Goal: Task Accomplishment & Management: Complete application form

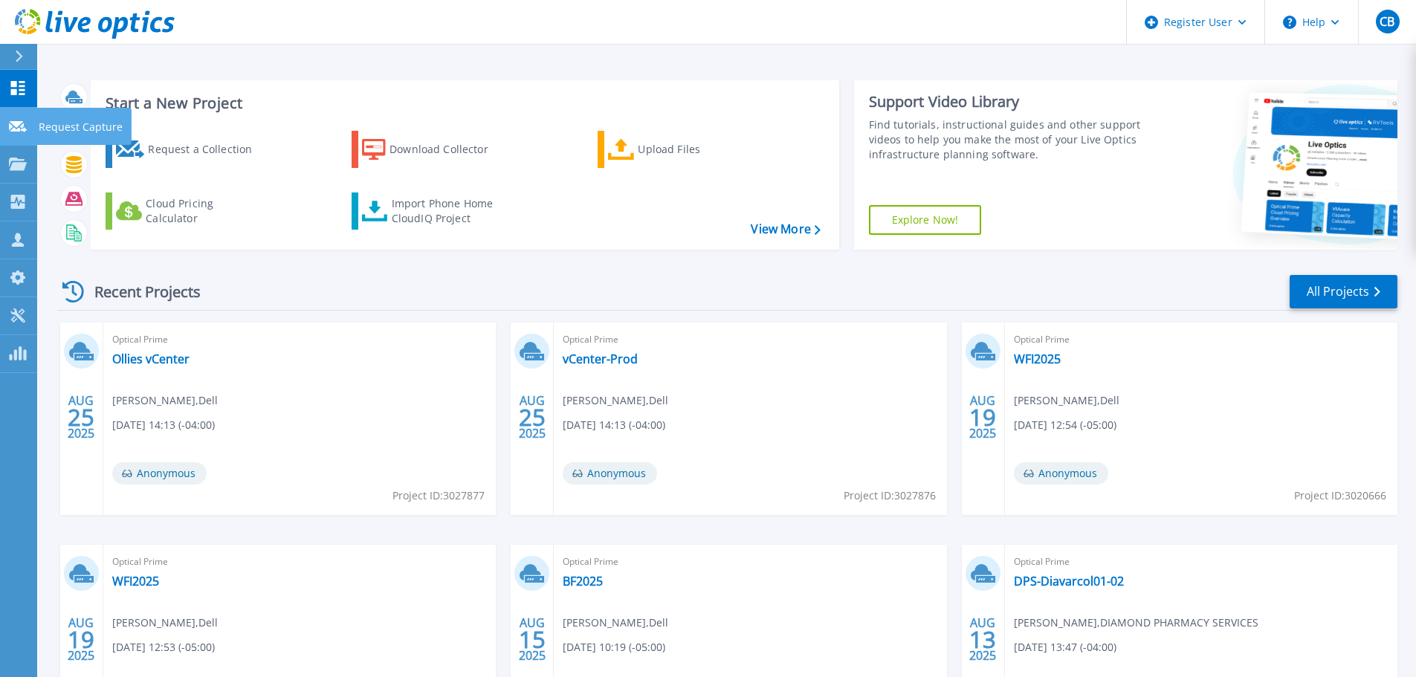
click at [25, 114] on link "Request Capture Request Capture" at bounding box center [18, 127] width 37 height 38
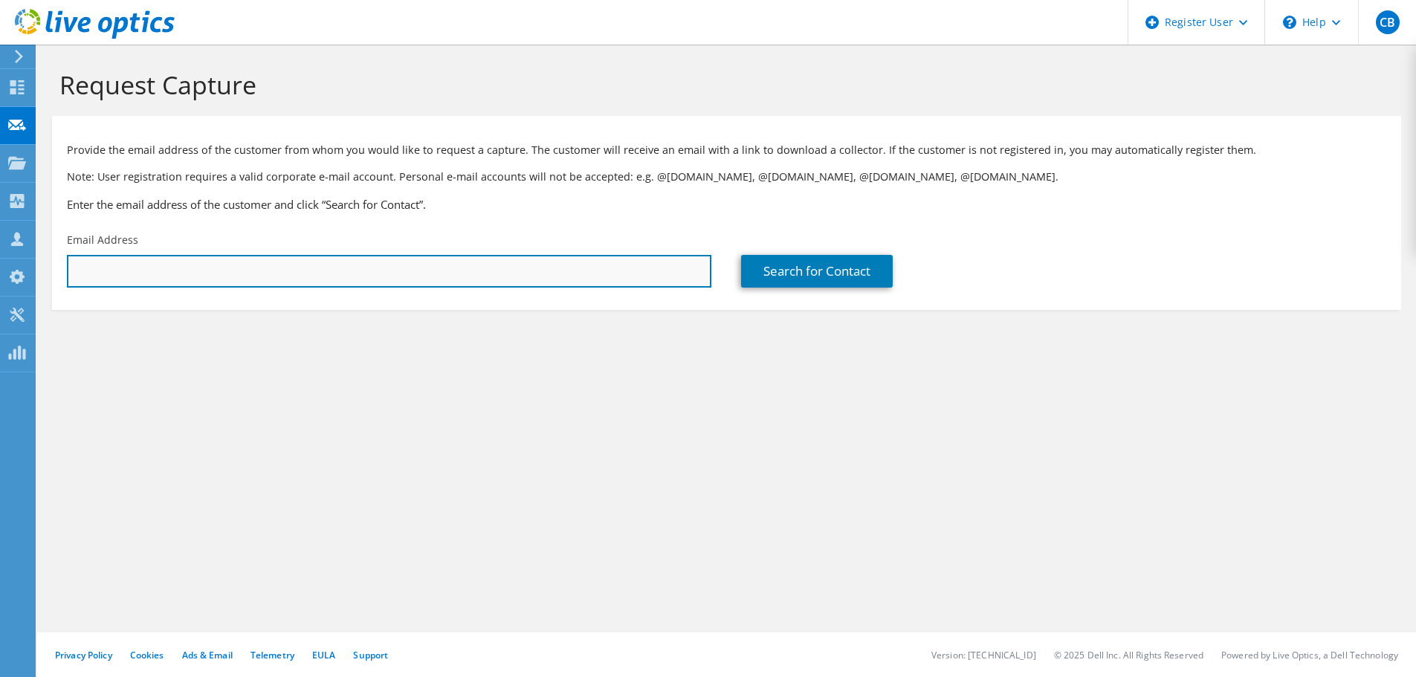
click at [524, 278] on input "text" at bounding box center [389, 271] width 645 height 33
paste input "paul_cornman@pennunited.com"
type input "paul_cornman@pennunited.com"
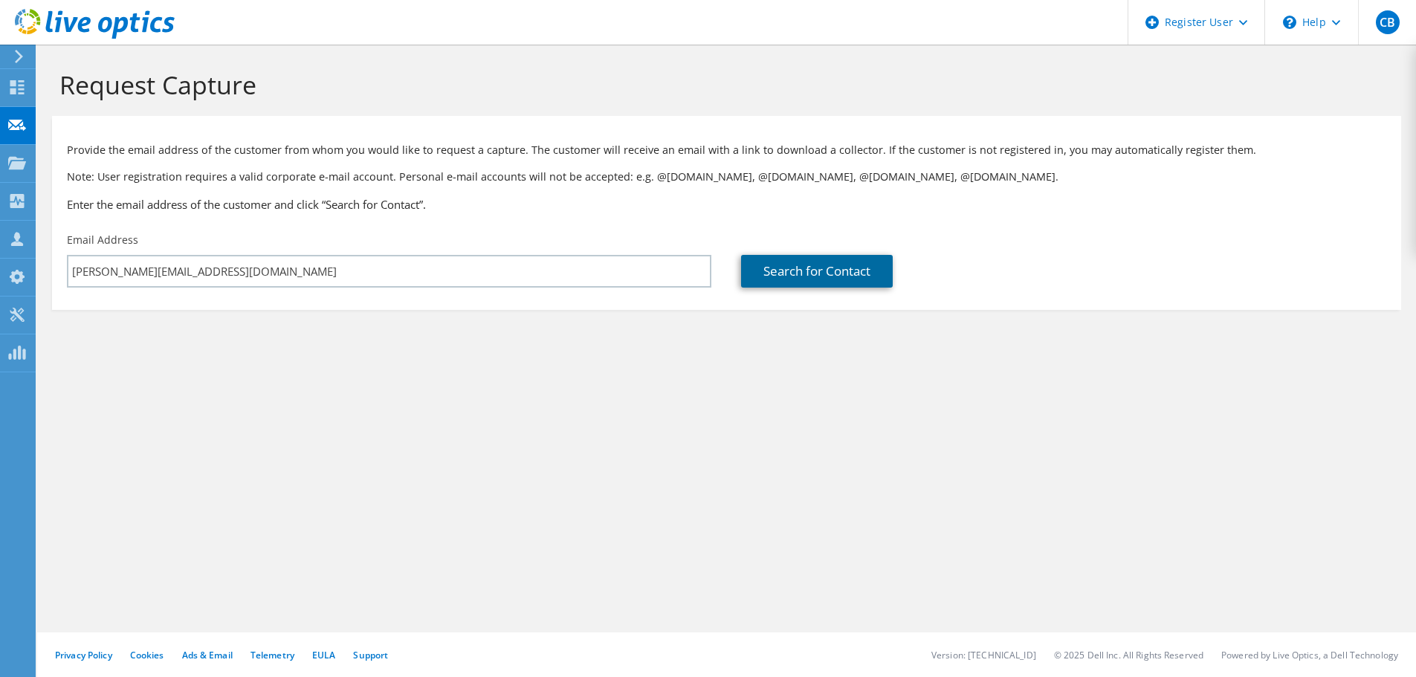
click at [817, 263] on link "Search for Contact" at bounding box center [817, 271] width 152 height 33
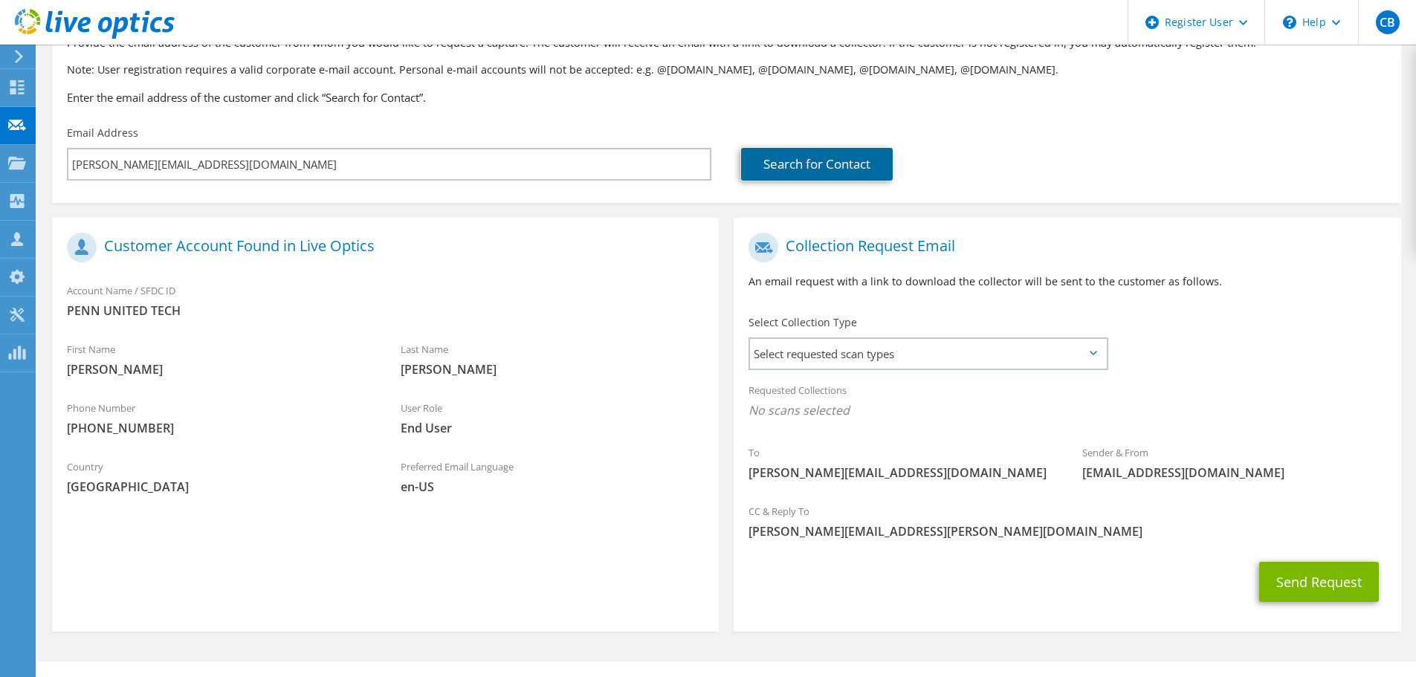
scroll to position [114, 0]
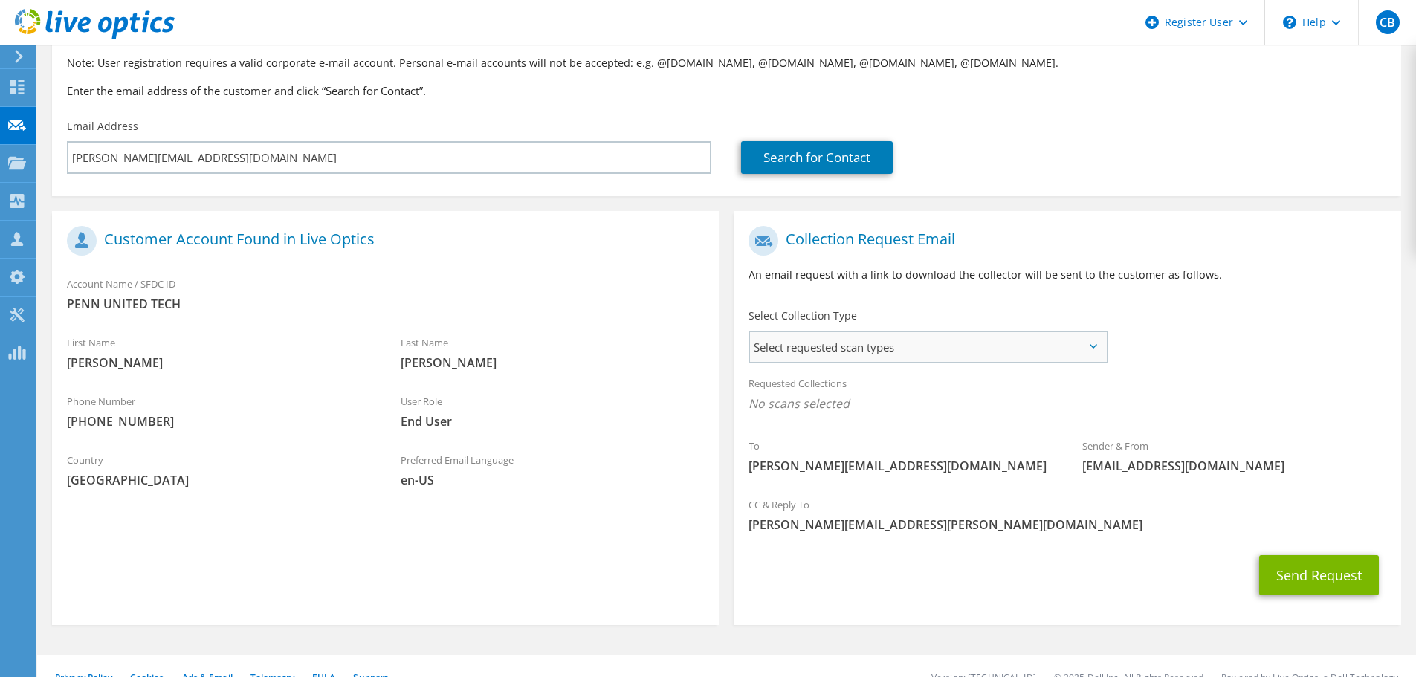
click at [903, 343] on span "Select requested scan types" at bounding box center [928, 347] width 356 height 30
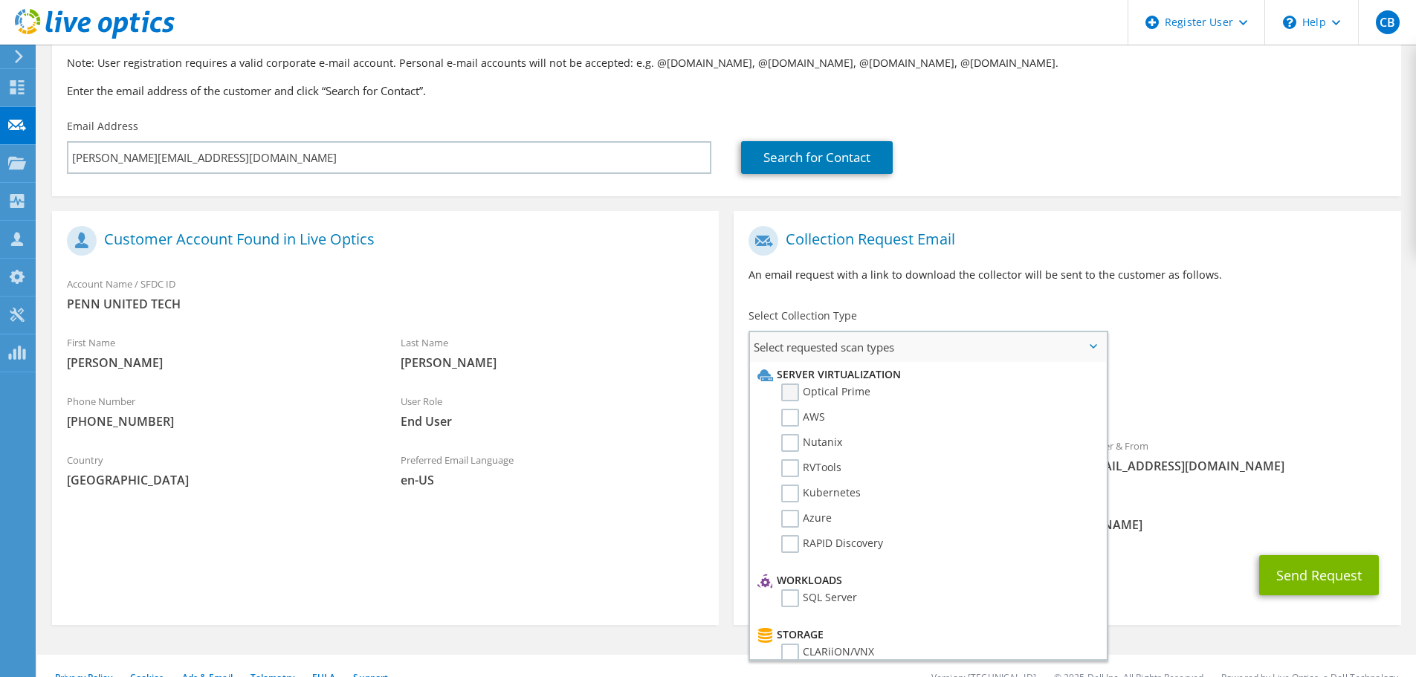
click at [792, 393] on label "Optical Prime" at bounding box center [825, 393] width 89 height 18
click at [0, 0] on input "Optical Prime" at bounding box center [0, 0] width 0 height 0
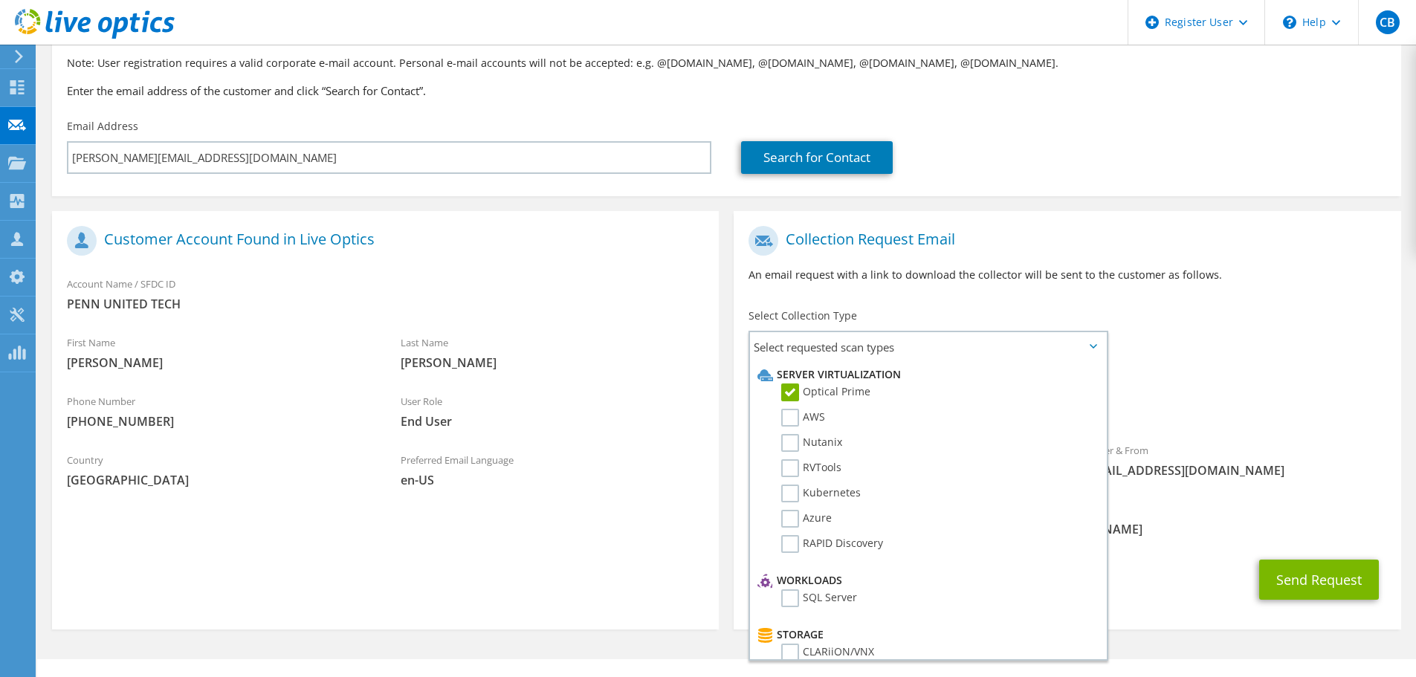
click at [1222, 386] on div "Requested Collections No scans selected Optical Prime" at bounding box center [1067, 397] width 667 height 59
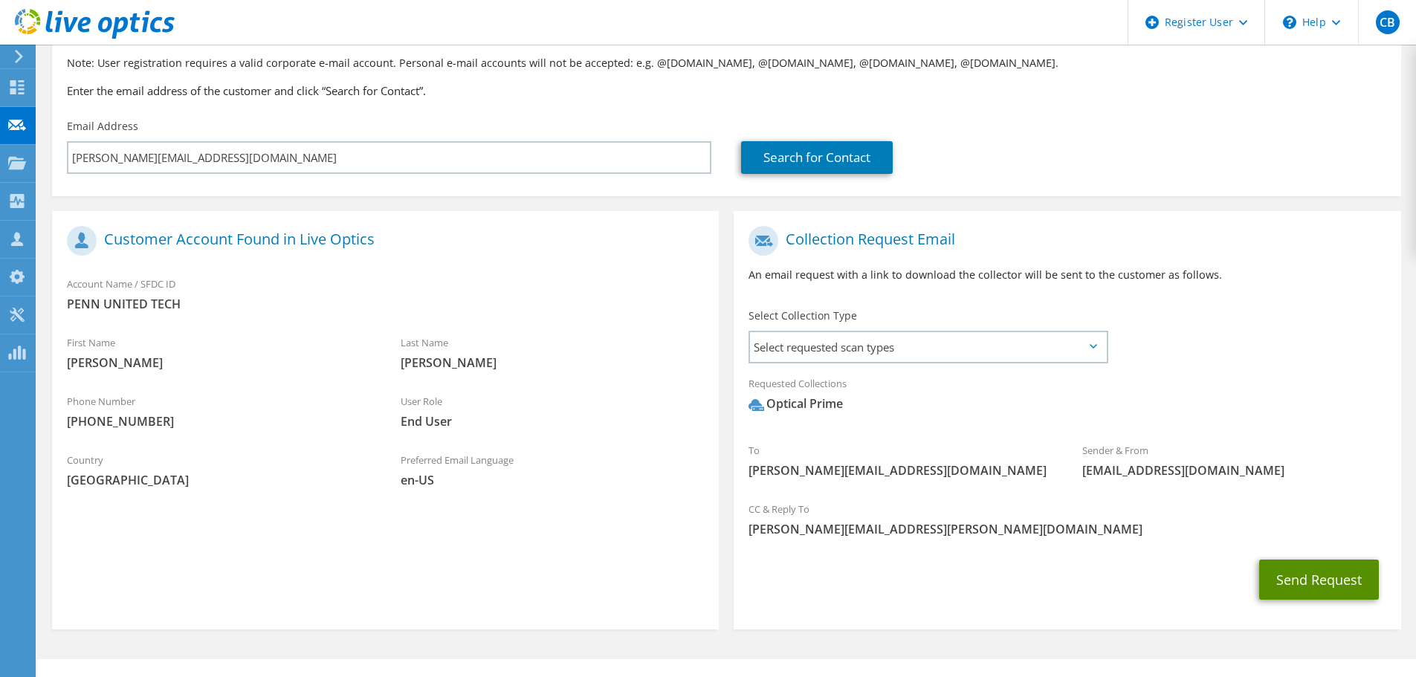
click at [1287, 583] on button "Send Request" at bounding box center [1319, 580] width 120 height 40
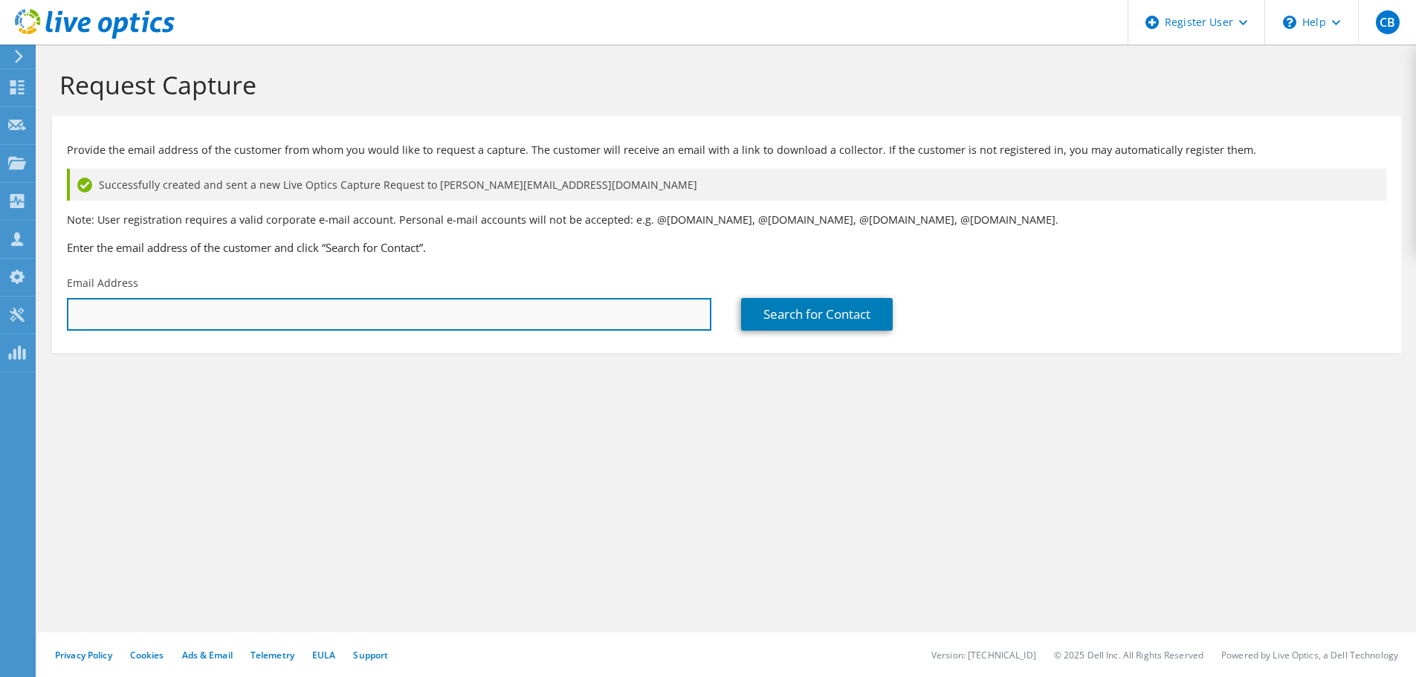
click at [332, 303] on input "text" at bounding box center [389, 314] width 645 height 33
paste input "scribbs@reaenergy.com"
type input "scribbs@reaenergy.com"
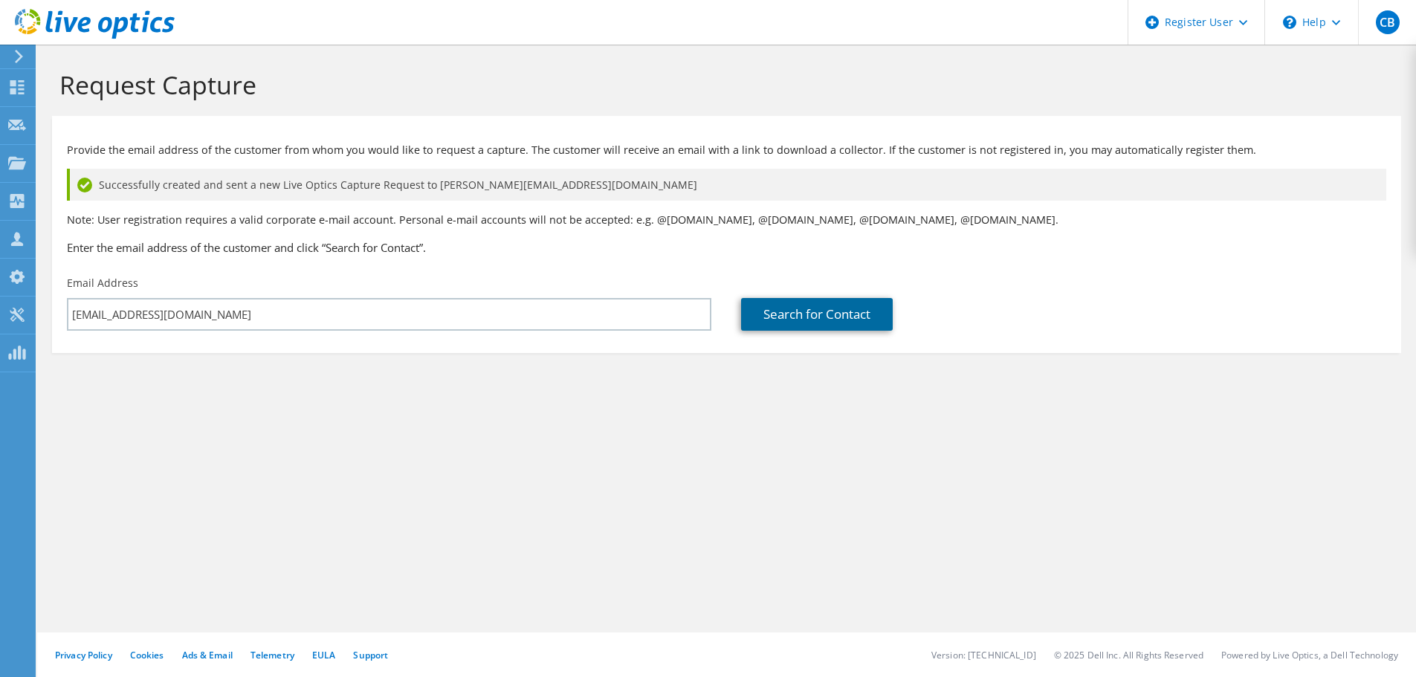
click at [782, 326] on link "Search for Contact" at bounding box center [817, 314] width 152 height 33
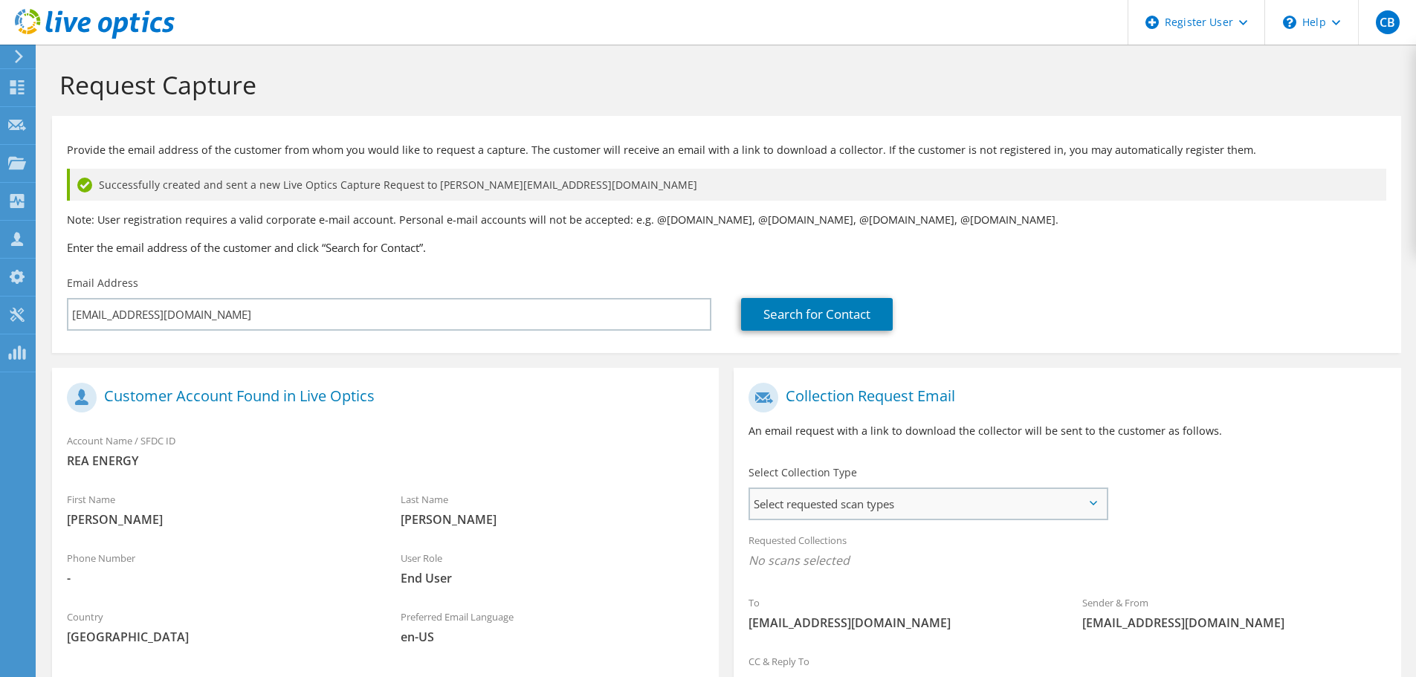
click at [840, 514] on span "Select requested scan types" at bounding box center [928, 504] width 356 height 30
click at [794, 555] on label "Optical Prime" at bounding box center [825, 549] width 89 height 18
click at [0, 0] on input "Optical Prime" at bounding box center [0, 0] width 0 height 0
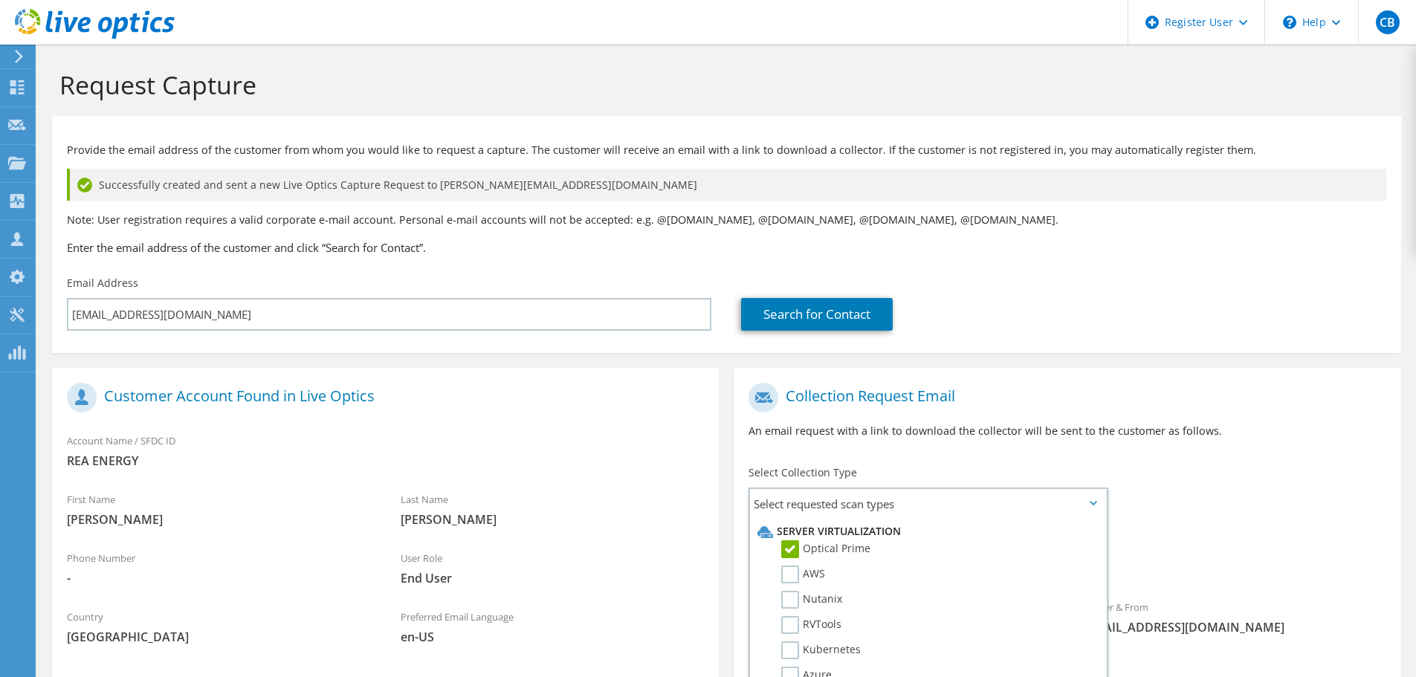
scroll to position [184, 0]
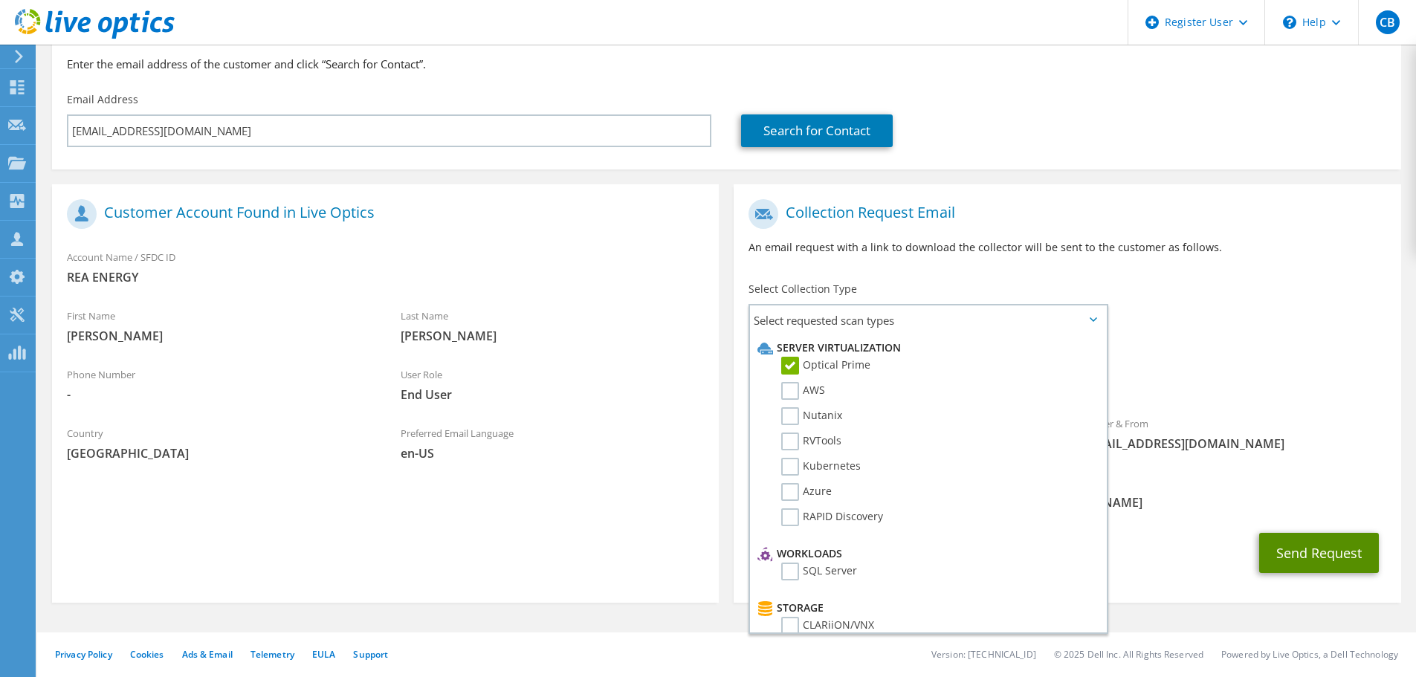
click at [1311, 559] on button "Send Request" at bounding box center [1319, 553] width 120 height 40
